Goal: Book appointment/travel/reservation

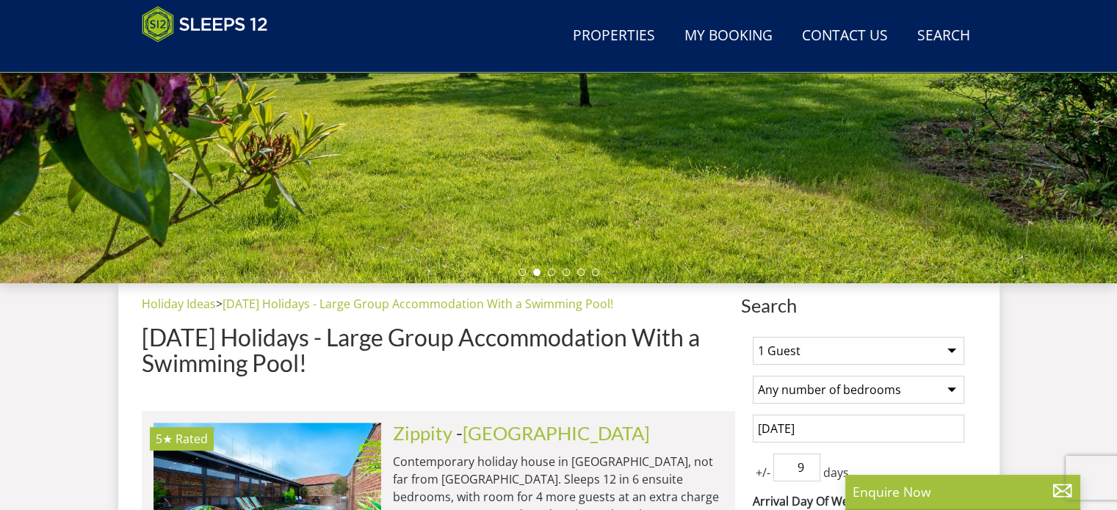
scroll to position [380, 0]
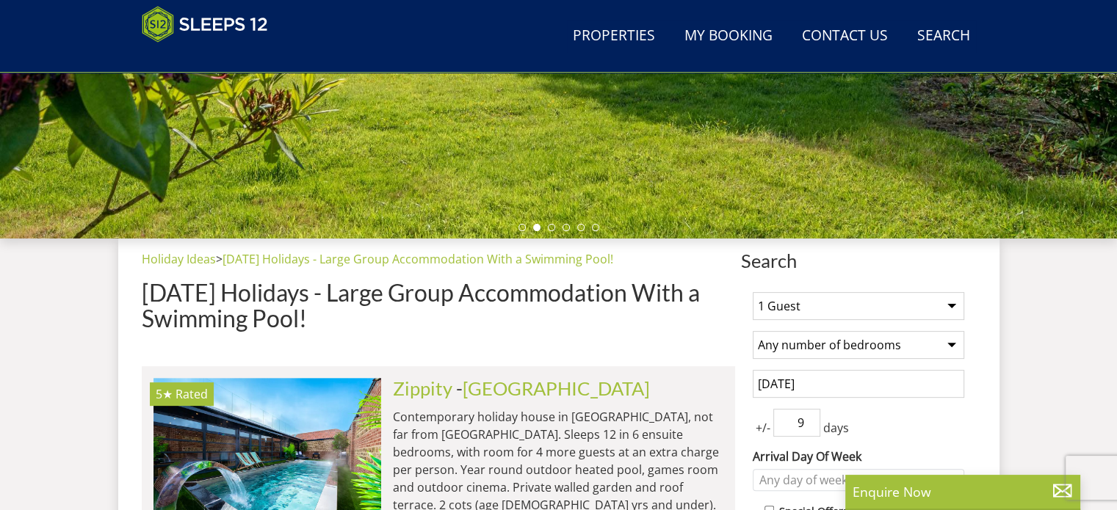
click at [949, 303] on select "1 Guest 2 Guests 3 Guests 4 Guests 5 Guests 6 Guests 7 Guests 8 Guests 9 Guests…" at bounding box center [859, 306] width 212 height 28
select select "10"
click at [753, 292] on select "1 Guest 2 Guests 3 Guests 4 Guests 5 Guests 6 Guests 7 Guests 8 Guests 9 Guests…" at bounding box center [859, 306] width 212 height 28
click at [952, 342] on select "Any number of bedrooms 3 Bedrooms 4 Bedrooms 5 Bedrooms 6 Bedrooms 7 Bedrooms 8…" at bounding box center [859, 345] width 212 height 28
select select "5"
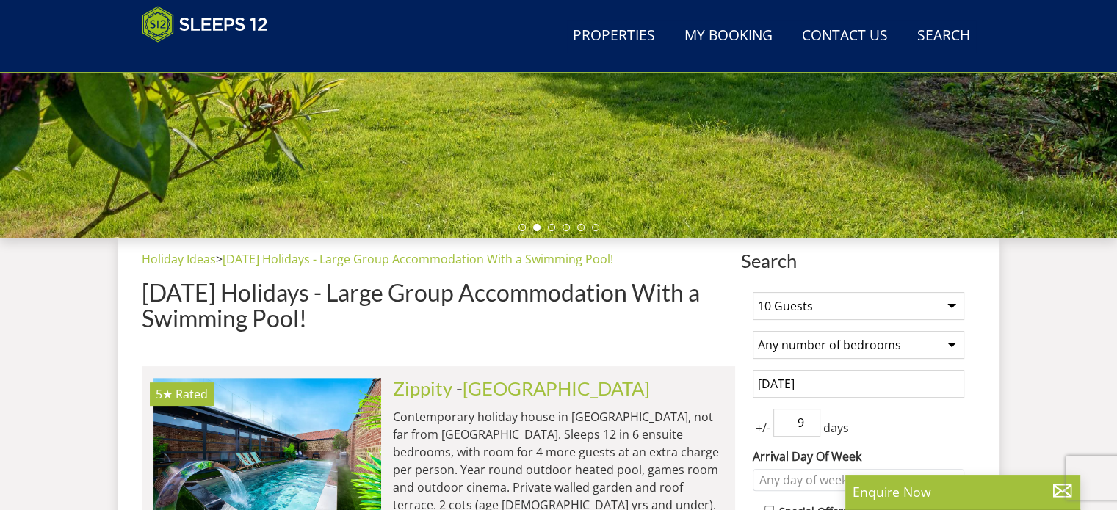
click at [753, 331] on select "Any number of bedrooms 3 Bedrooms 4 Bedrooms 5 Bedrooms 6 Bedrooms 7 Bedrooms 8…" at bounding box center [859, 345] width 212 height 28
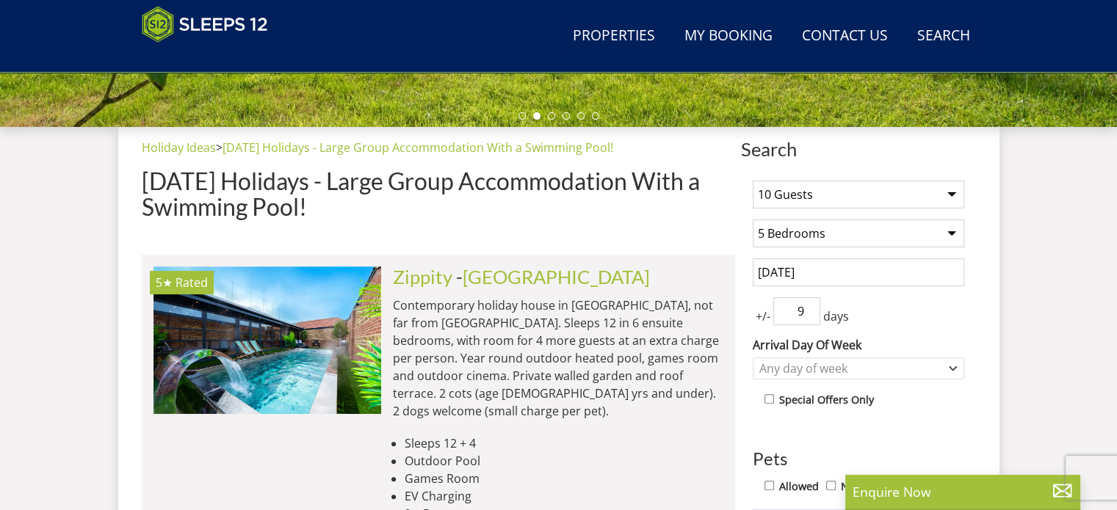
scroll to position [527, 0]
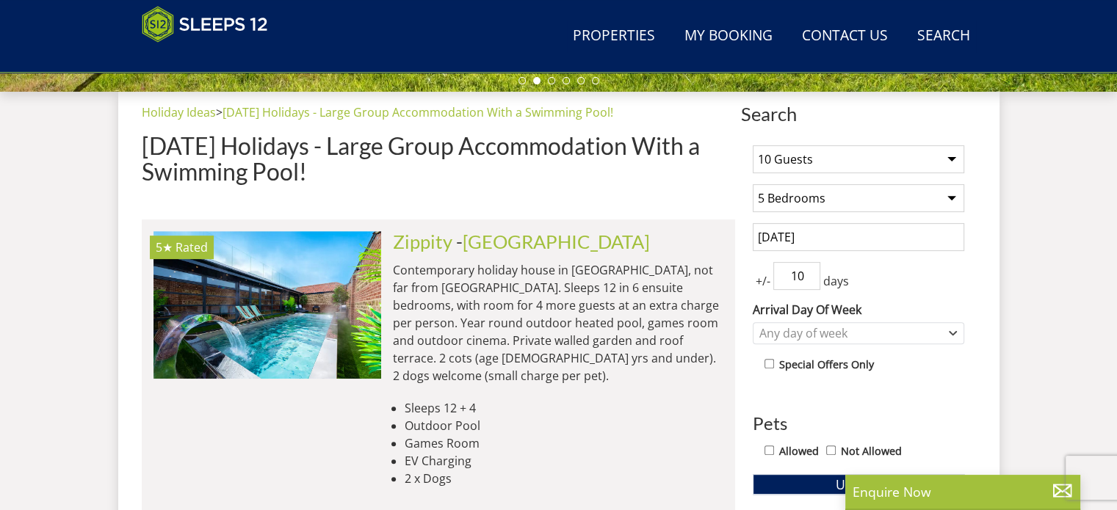
click at [808, 267] on input "10" at bounding box center [796, 276] width 47 height 28
click at [808, 279] on input "9" at bounding box center [796, 276] width 47 height 28
click at [808, 279] on input "8" at bounding box center [796, 276] width 47 height 28
click at [808, 279] on input "7" at bounding box center [796, 276] width 47 height 28
click at [808, 279] on input "6" at bounding box center [796, 276] width 47 height 28
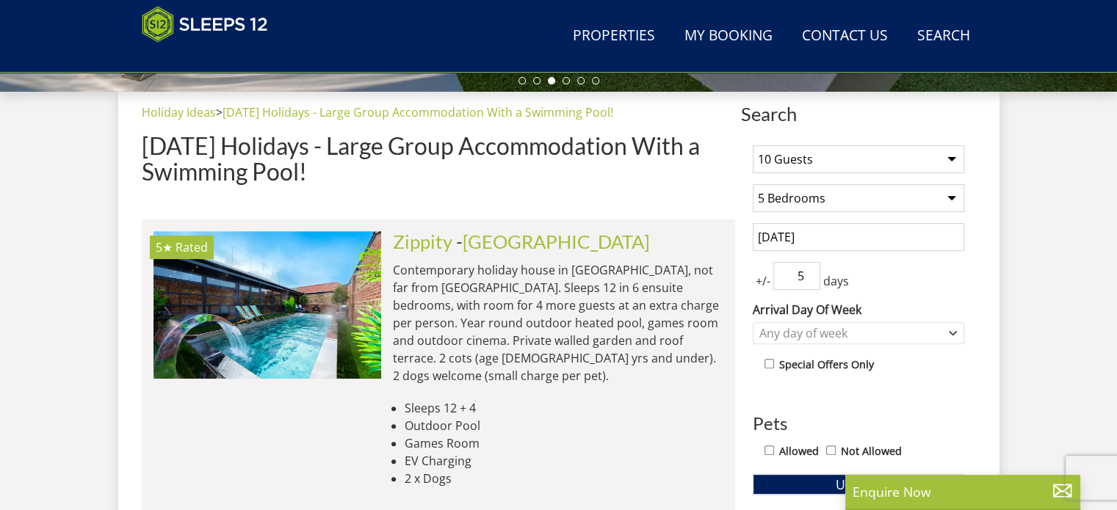
click at [808, 279] on input "5" at bounding box center [796, 276] width 47 height 28
click at [808, 267] on input "6" at bounding box center [796, 276] width 47 height 28
type input "7"
click at [808, 267] on input "7" at bounding box center [796, 276] width 47 height 28
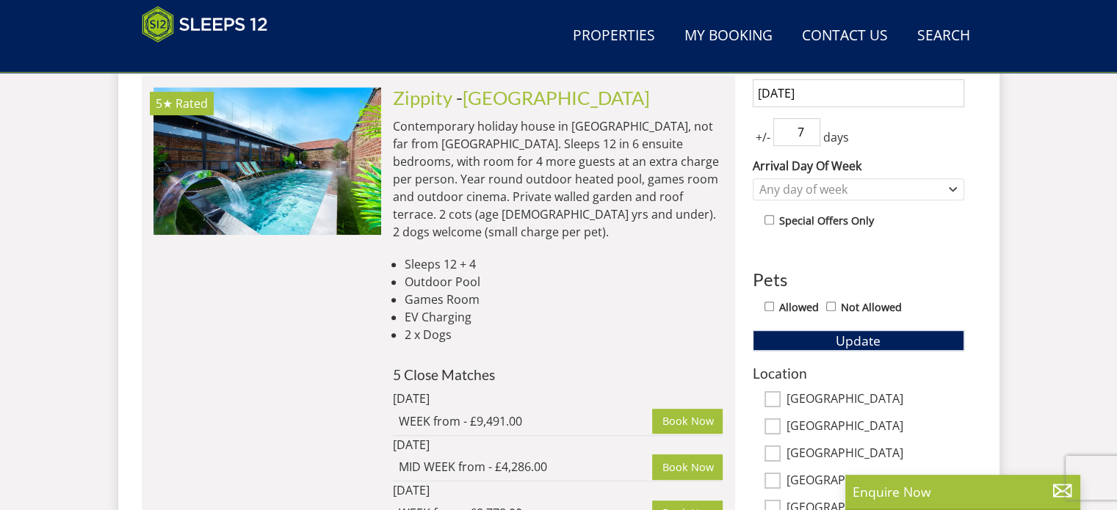
scroll to position [674, 0]
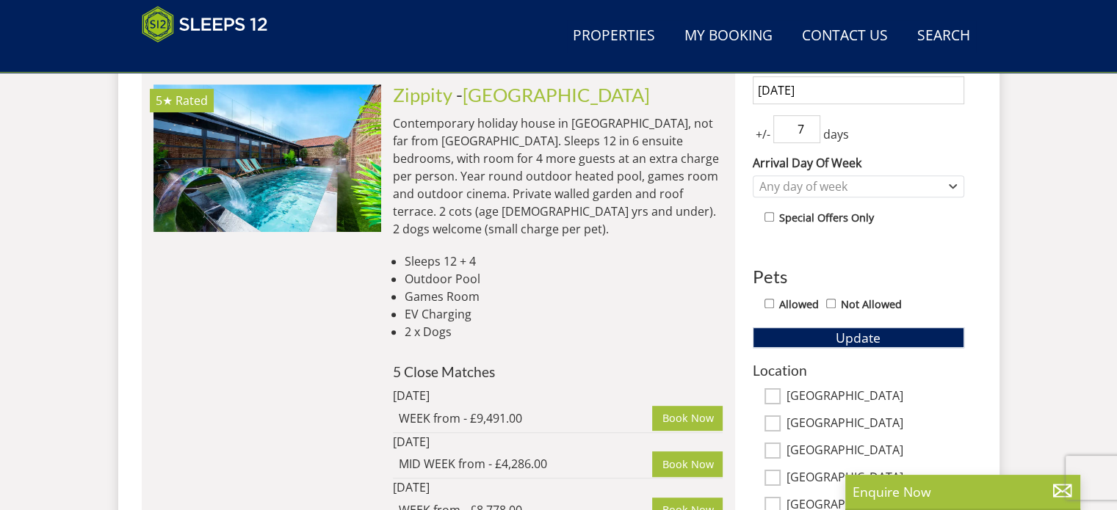
click at [768, 301] on input "Allowed" at bounding box center [770, 304] width 10 height 10
checkbox input "true"
click at [845, 337] on span "Update" at bounding box center [858, 338] width 45 height 18
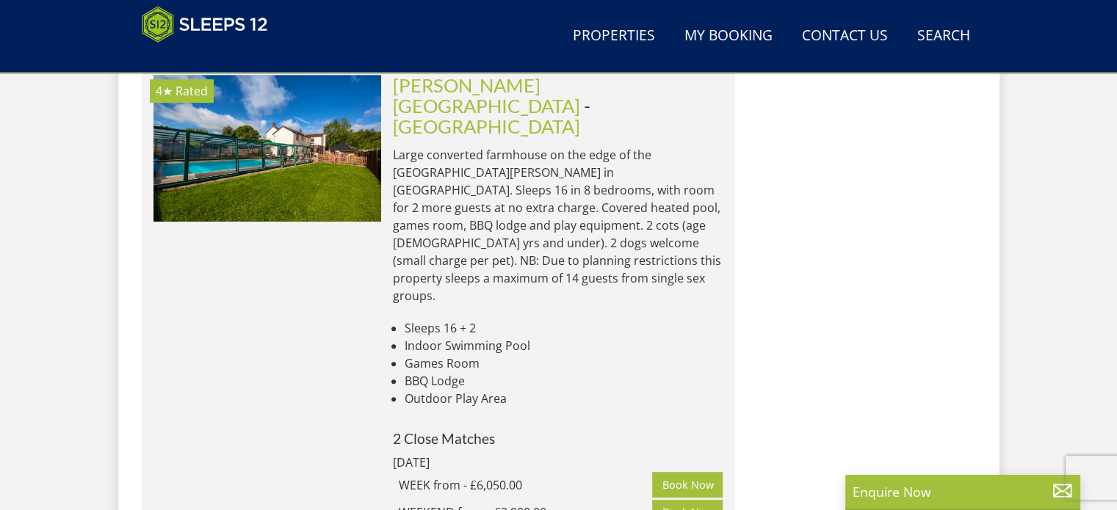
scroll to position [6403, 0]
